Goal: Task Accomplishment & Management: Manage account settings

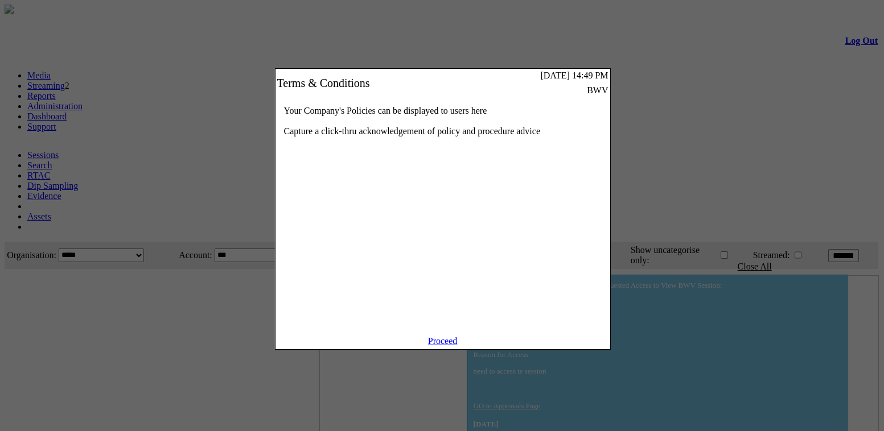
click at [442, 346] on link "Proceed" at bounding box center [443, 341] width 30 height 10
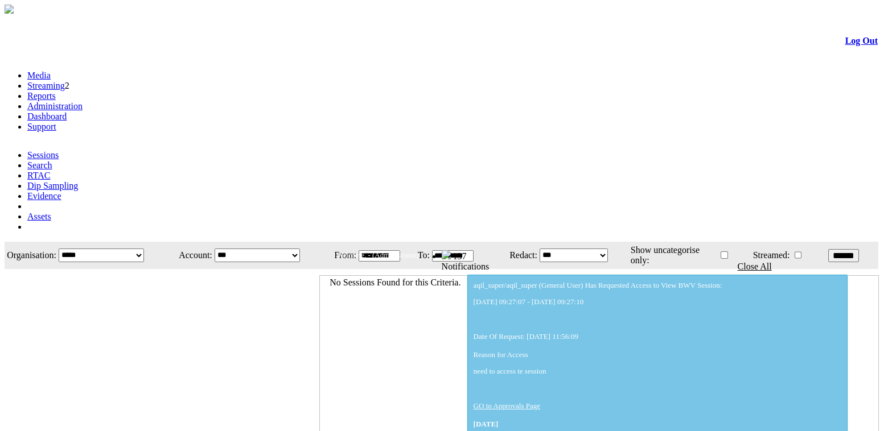
click at [83, 101] on link "Administration" at bounding box center [54, 106] width 55 height 10
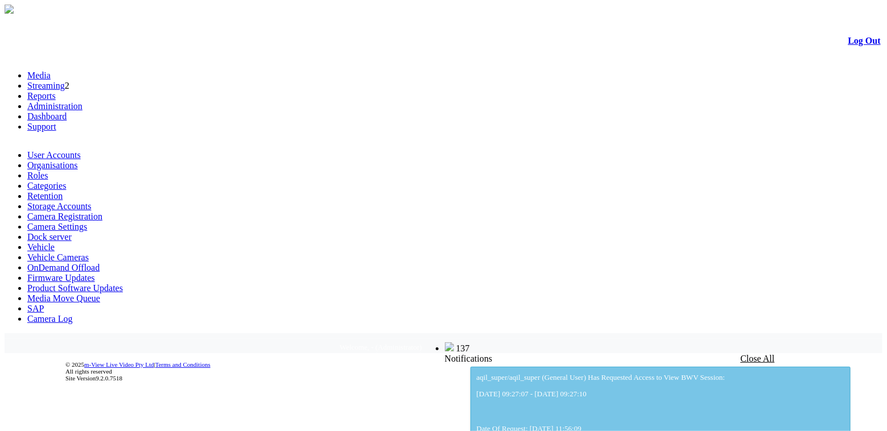
click at [68, 150] on link "User Accounts" at bounding box center [53, 155] width 53 height 10
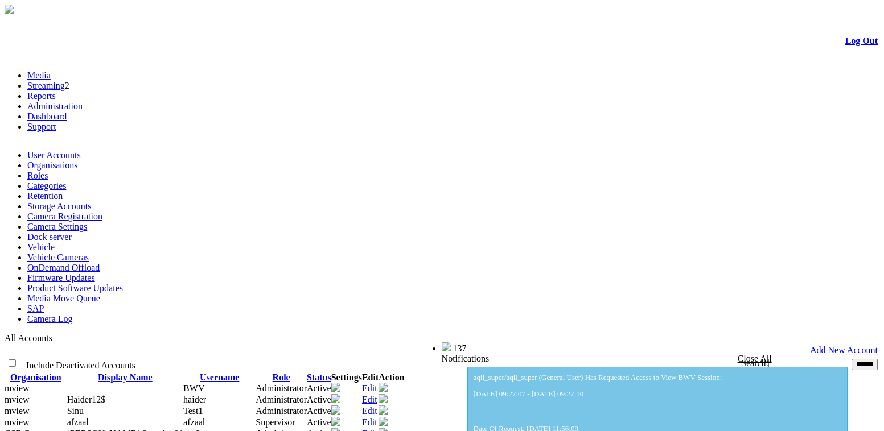
click at [837, 345] on link "Add New Account" at bounding box center [844, 350] width 68 height 10
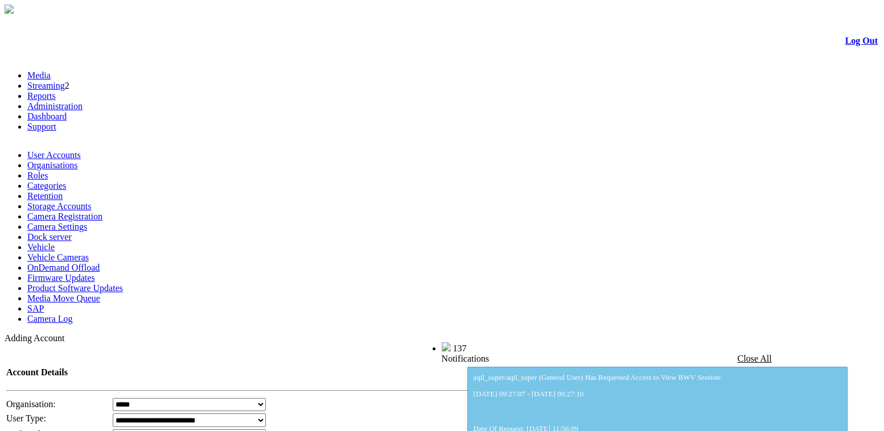
click at [64, 150] on link "User Accounts" at bounding box center [53, 155] width 53 height 10
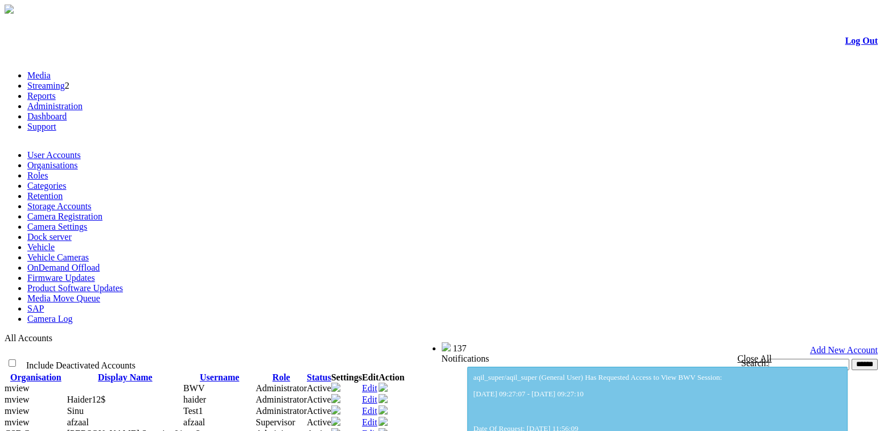
click at [768, 359] on input "text" at bounding box center [808, 364] width 81 height 11
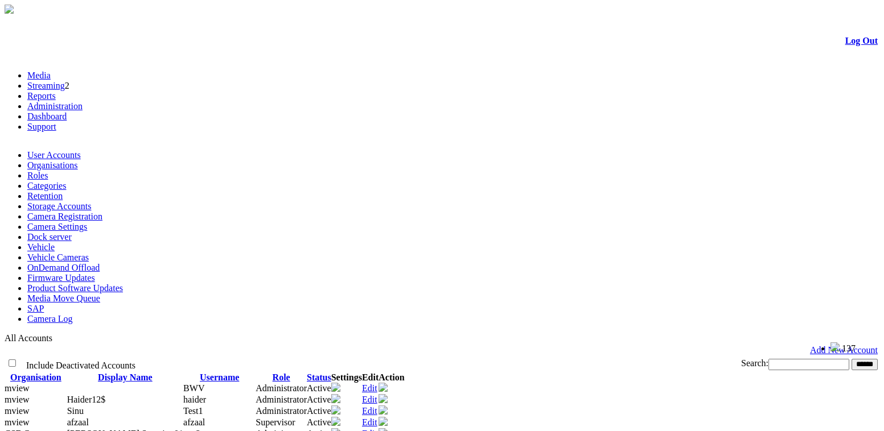
type input "****"
click at [851, 359] on input "******" at bounding box center [864, 364] width 26 height 11
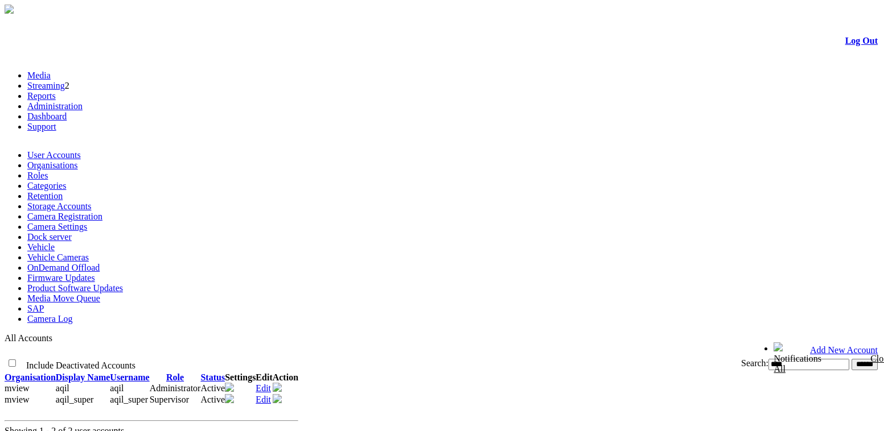
click at [271, 395] on link "Edit" at bounding box center [263, 400] width 15 height 10
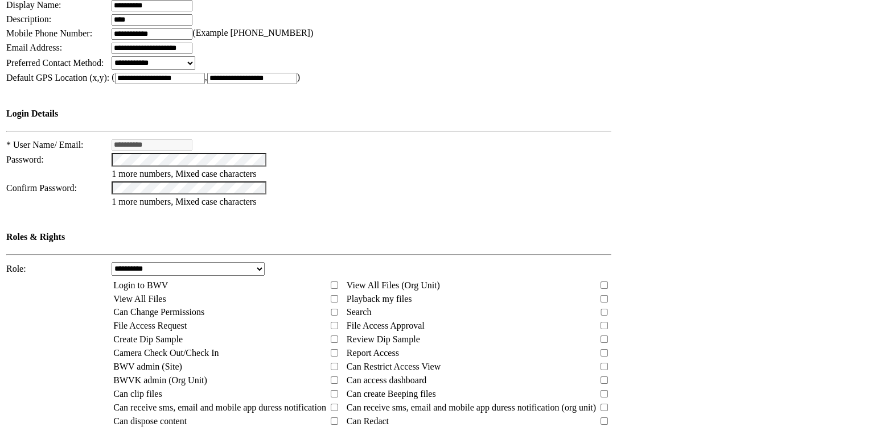
scroll to position [568, 0]
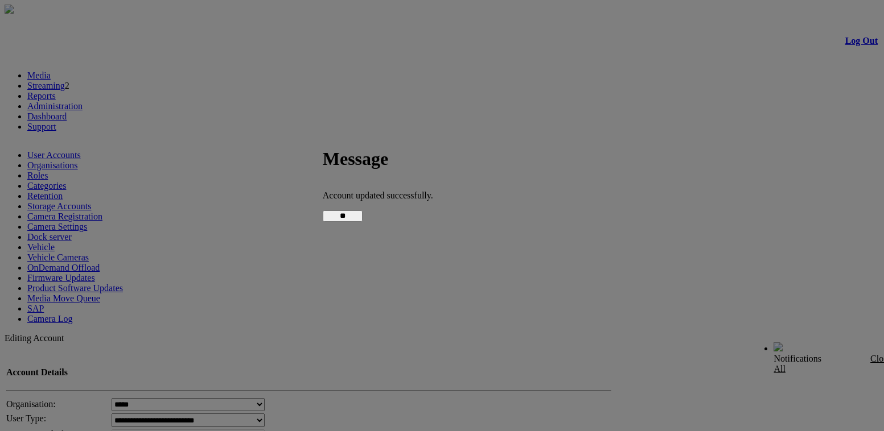
scroll to position [549, 0]
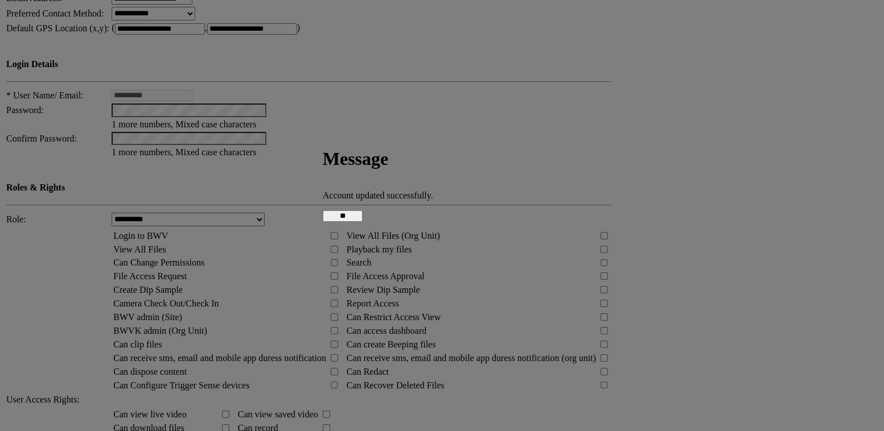
click at [362, 213] on input "**" at bounding box center [343, 216] width 40 height 11
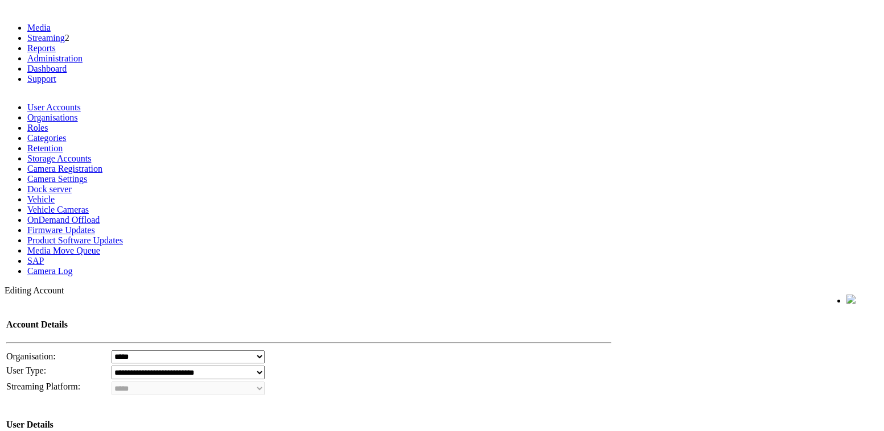
scroll to position [0, 0]
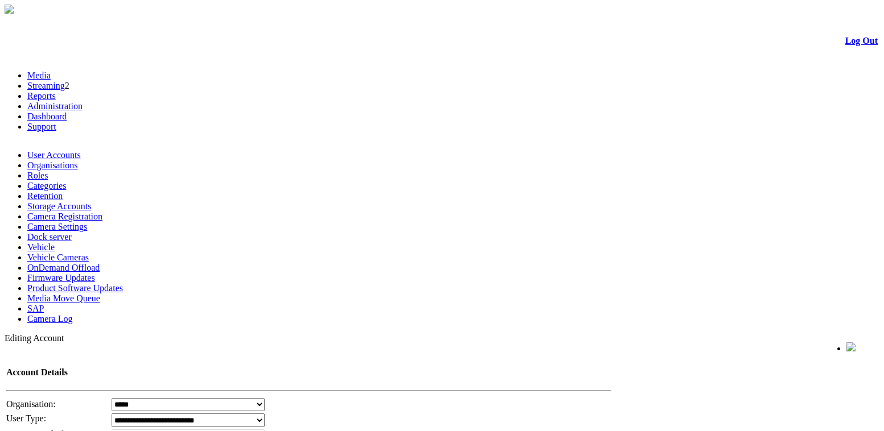
click at [48, 171] on link "Roles" at bounding box center [37, 176] width 20 height 10
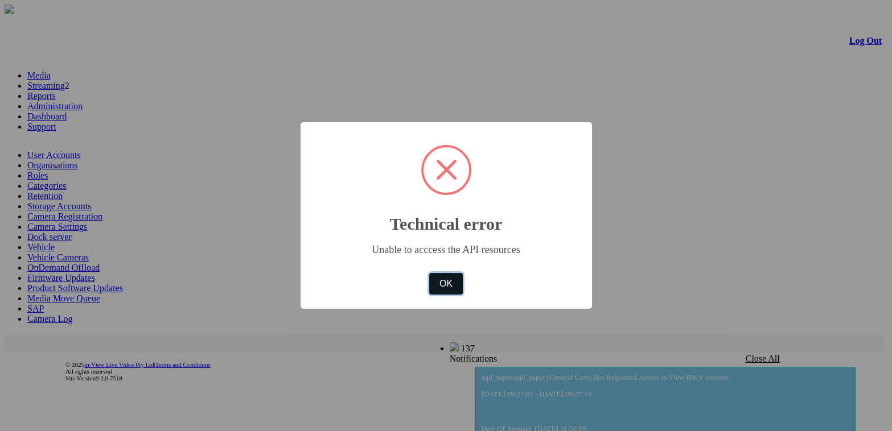
click at [447, 289] on button "OK" at bounding box center [445, 284] width 33 height 22
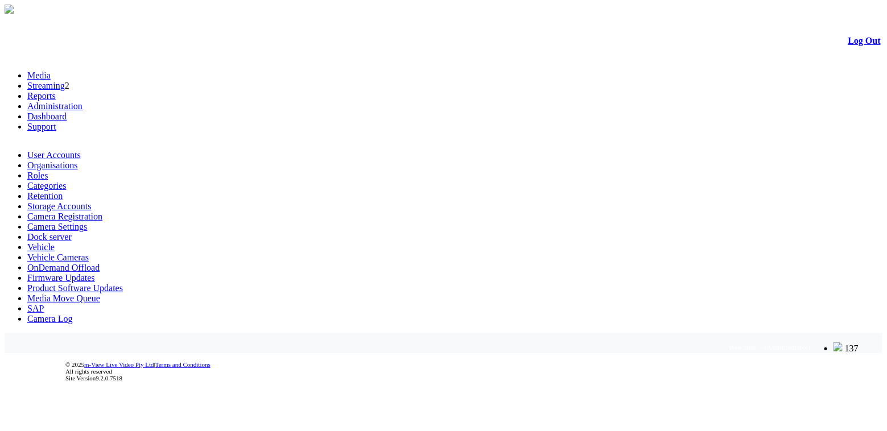
click at [61, 150] on link "User Accounts" at bounding box center [53, 155] width 53 height 10
